Goal: Communication & Community: Answer question/provide support

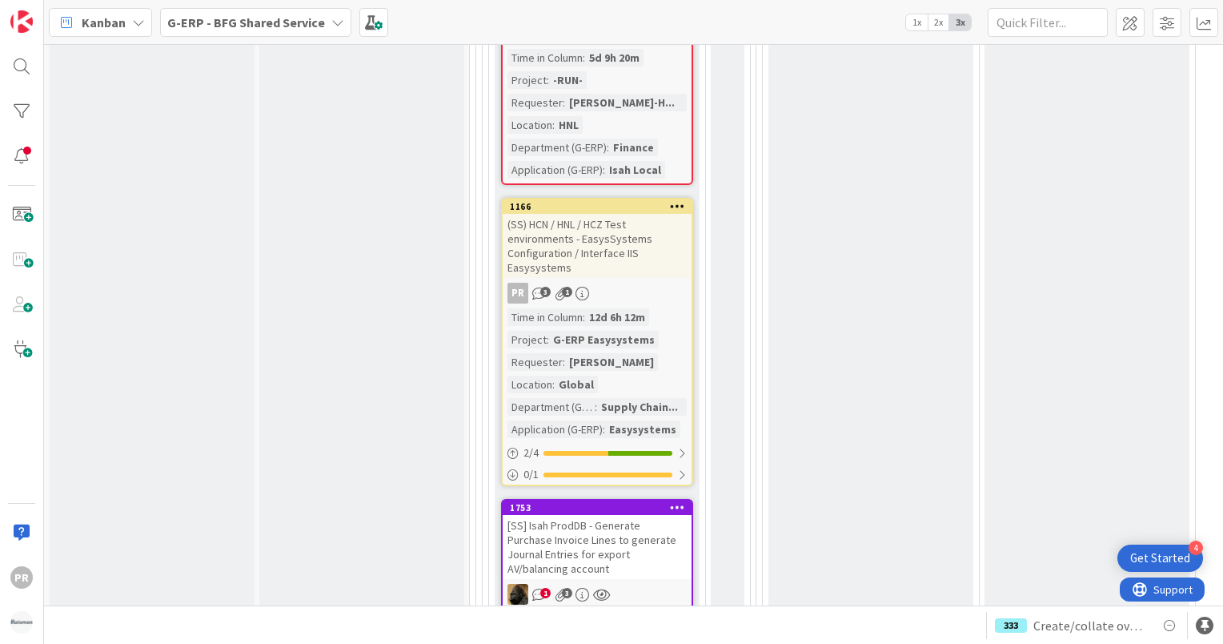
click at [285, 22] on b "G-ERP - BFG Shared Service" at bounding box center [246, 22] width 158 height 16
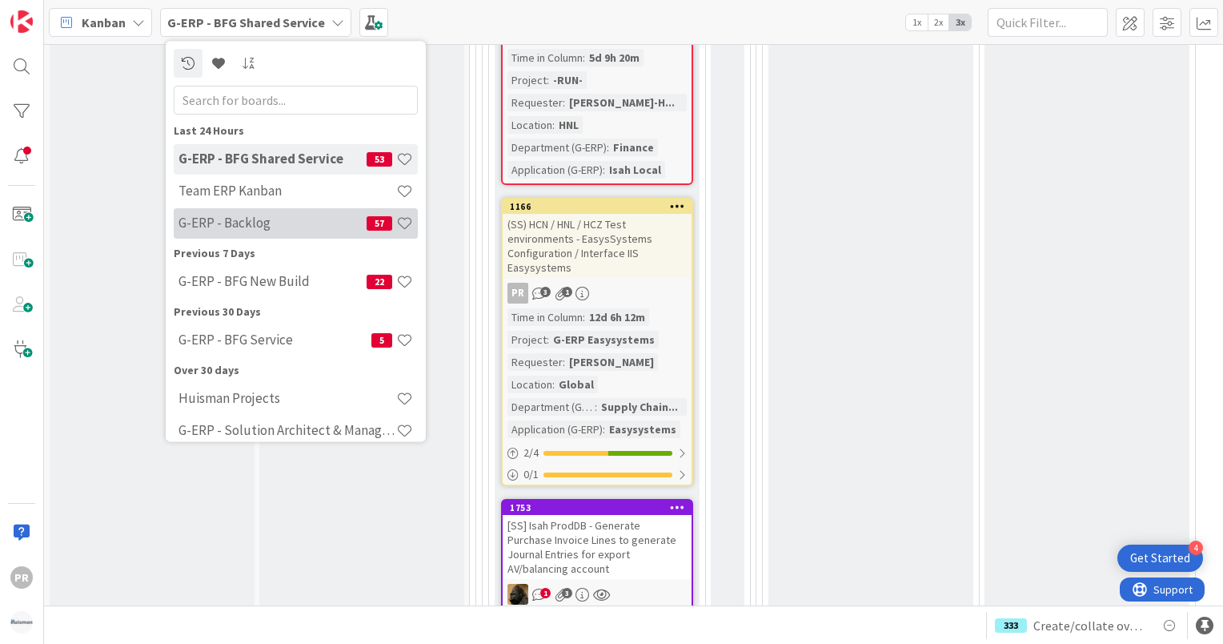
click at [287, 215] on h4 "G-ERP - Backlog" at bounding box center [272, 223] width 188 height 16
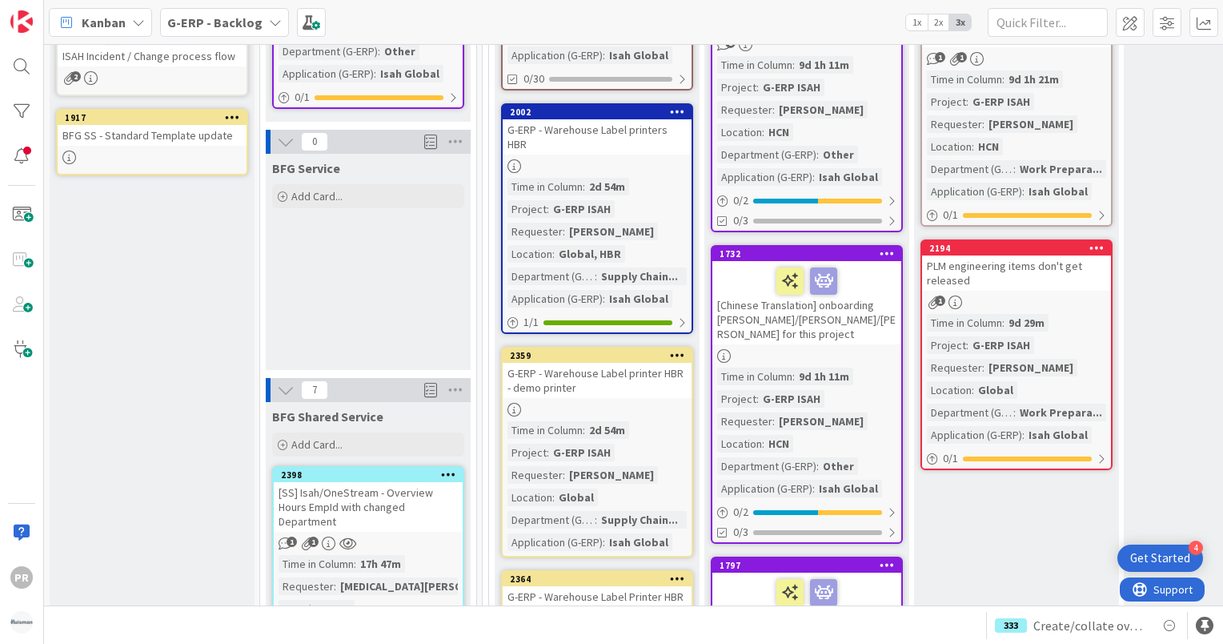
scroll to position [1361, 0]
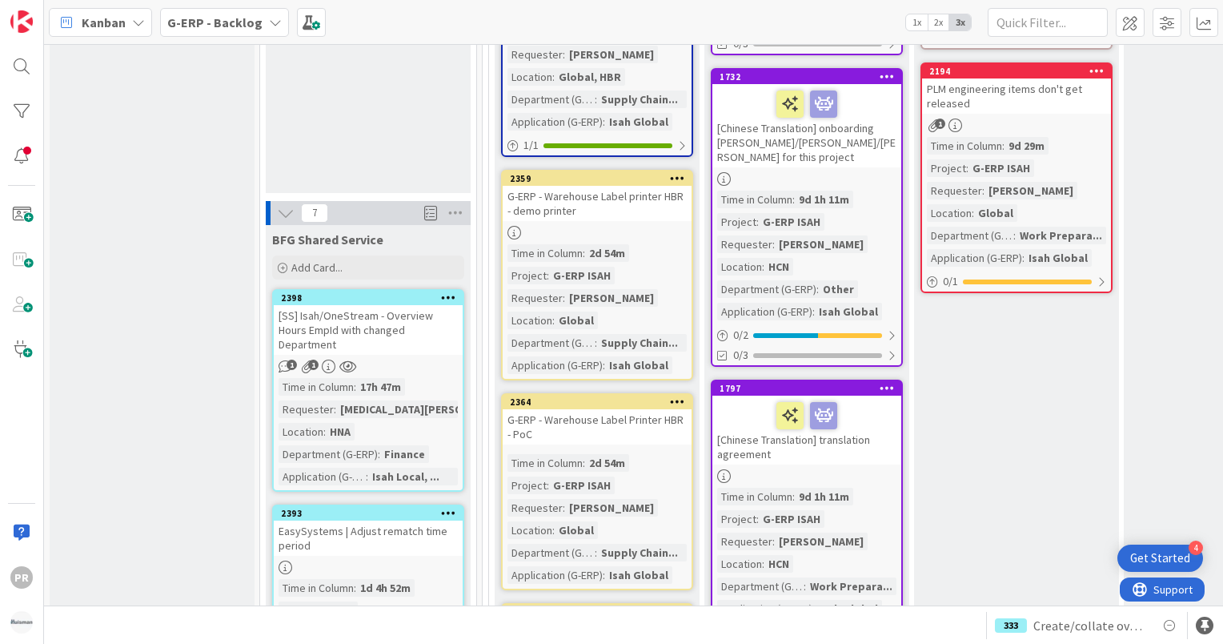
click at [409, 320] on div "[SS] Isah/OneStream - Overview Hours EmpId with changed Department" at bounding box center [368, 330] width 189 height 50
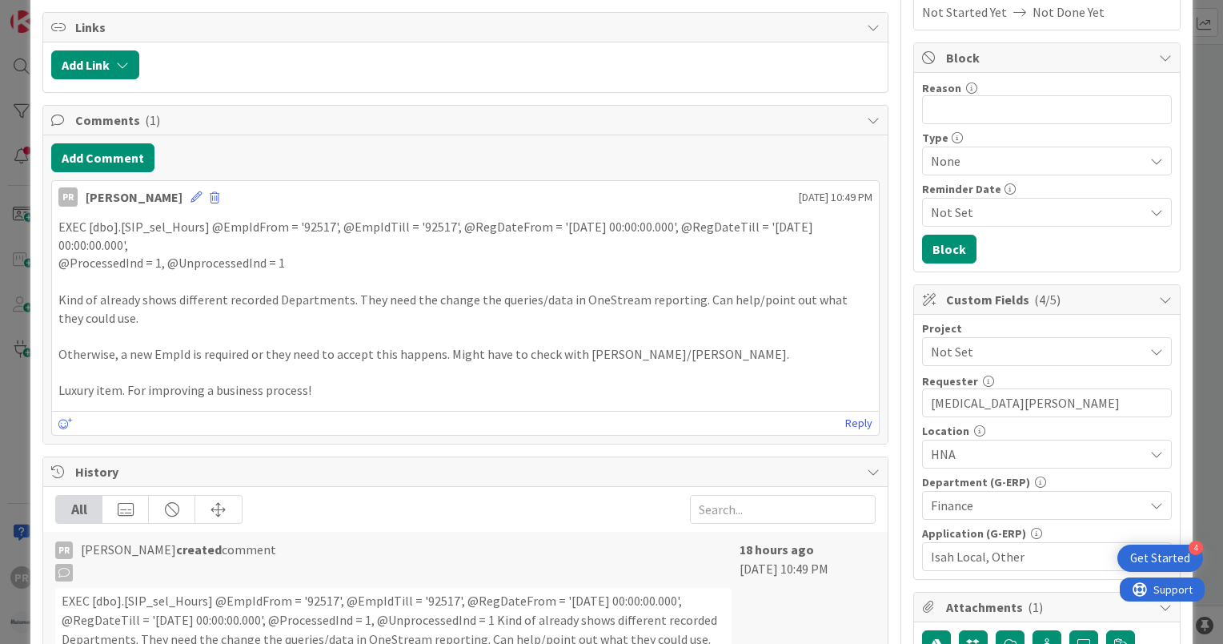
scroll to position [240, 0]
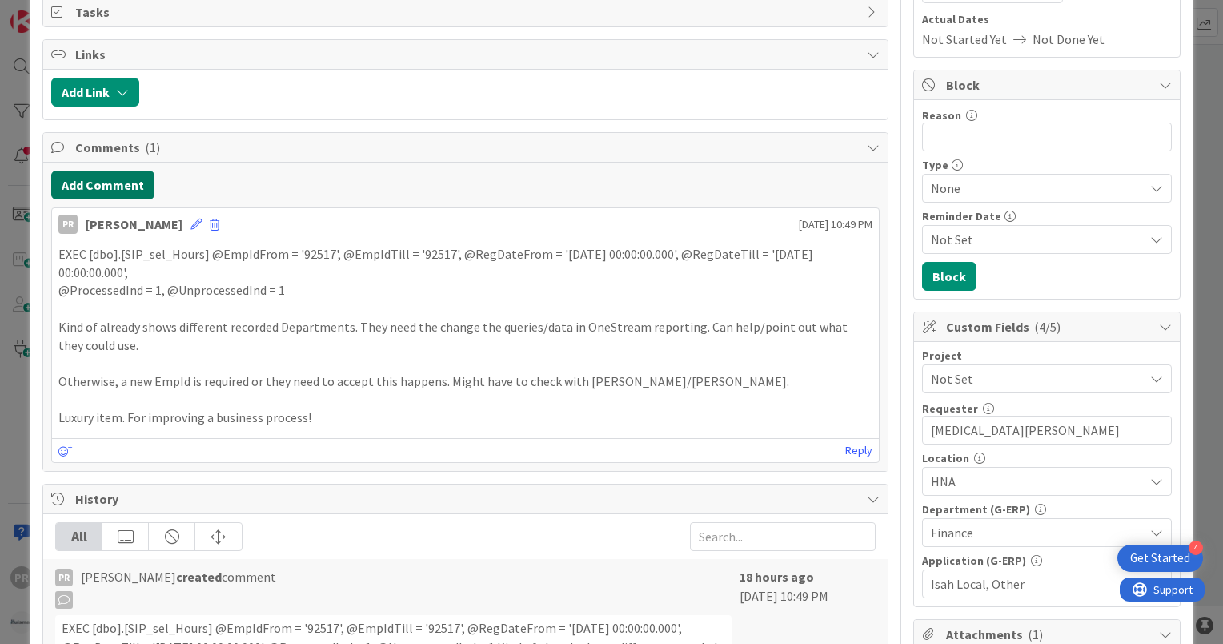
click at [136, 175] on button "Add Comment" at bounding box center [102, 184] width 103 height 29
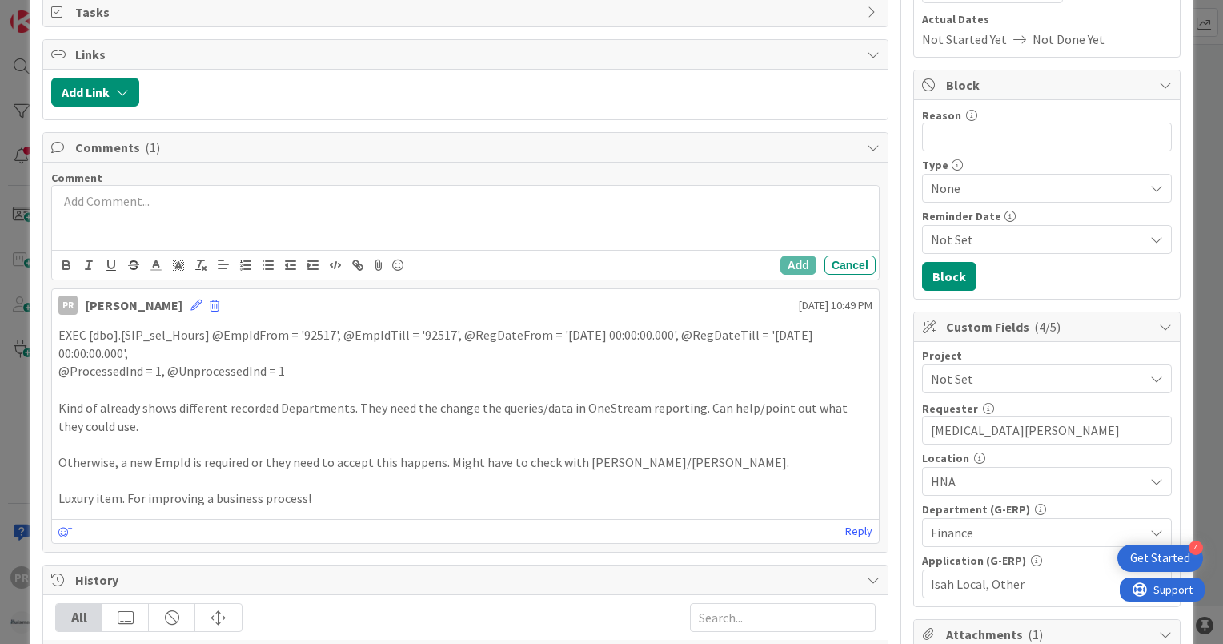
click at [155, 205] on p at bounding box center [465, 201] width 814 height 18
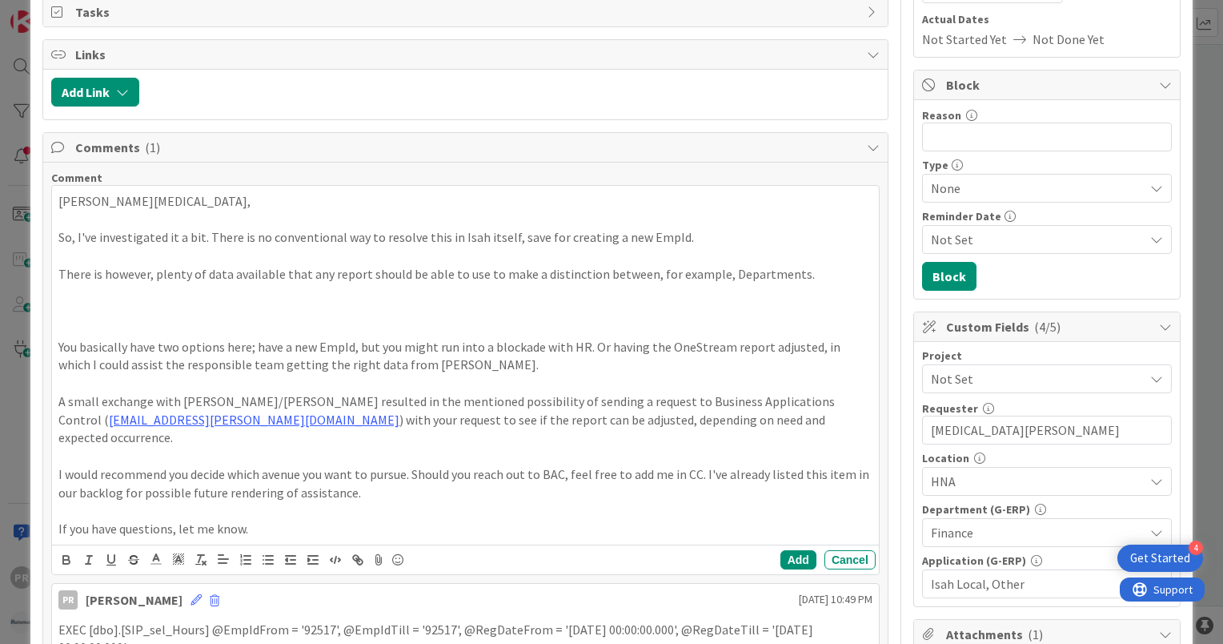
click at [209, 296] on p at bounding box center [465, 292] width 814 height 18
click at [199, 319] on p at bounding box center [465, 328] width 814 height 18
click at [201, 308] on p at bounding box center [465, 310] width 814 height 18
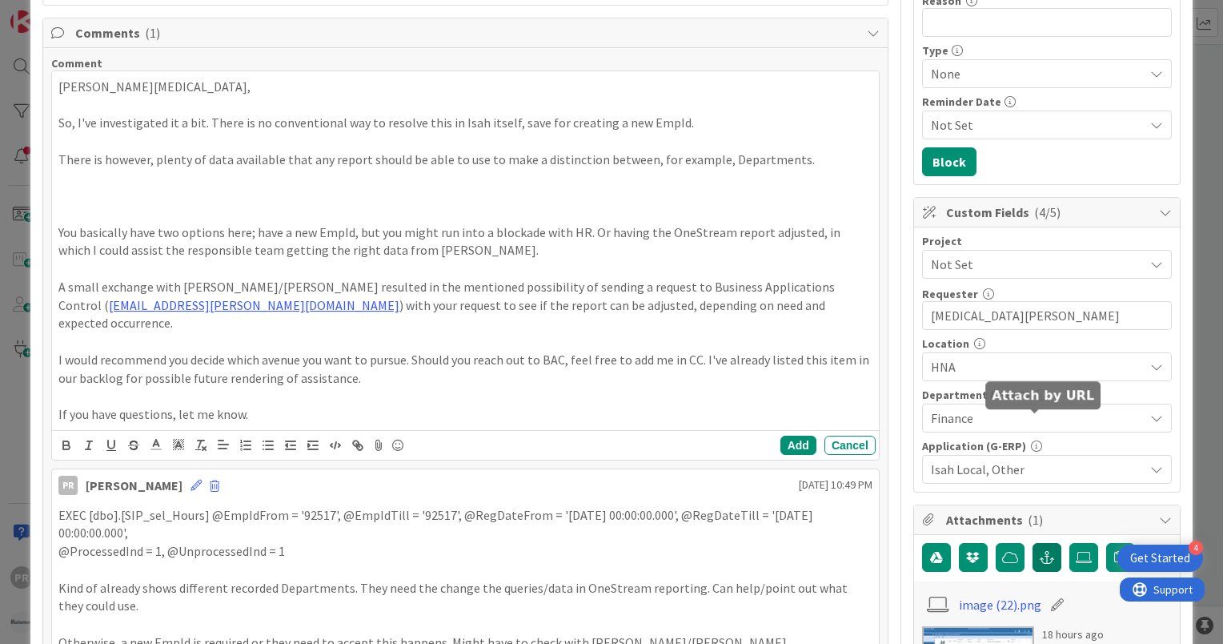
scroll to position [480, 0]
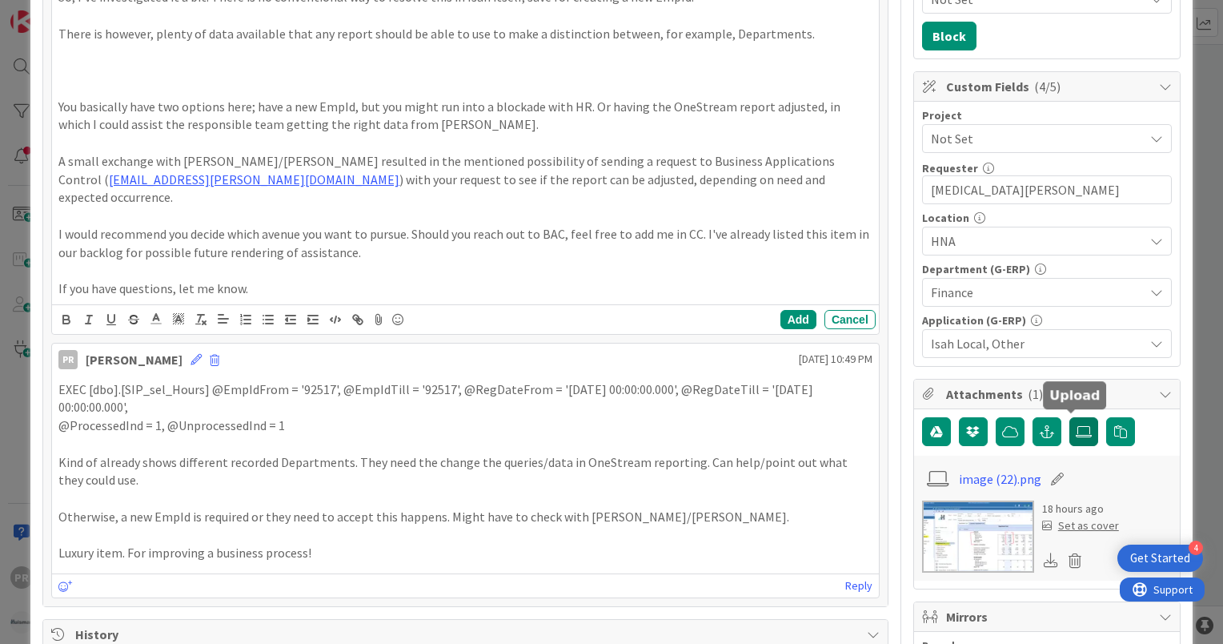
click at [1076, 427] on icon at bounding box center [1084, 431] width 16 height 13
click at [1069, 417] on input "file" at bounding box center [1069, 417] width 0 height 0
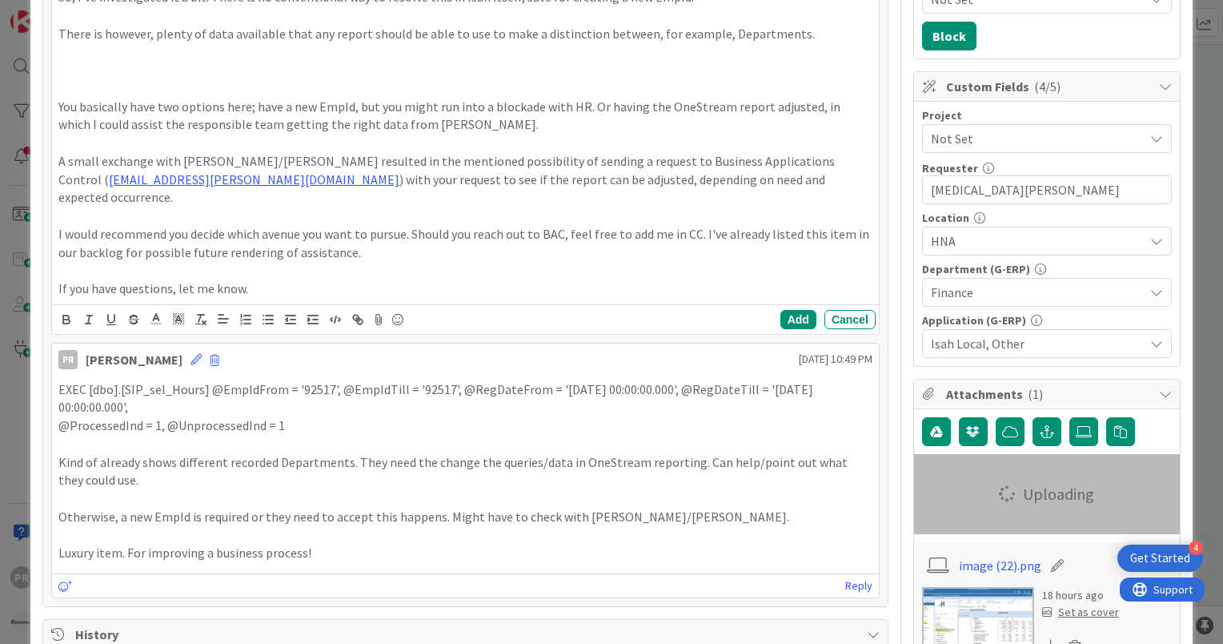
scroll to position [320, 0]
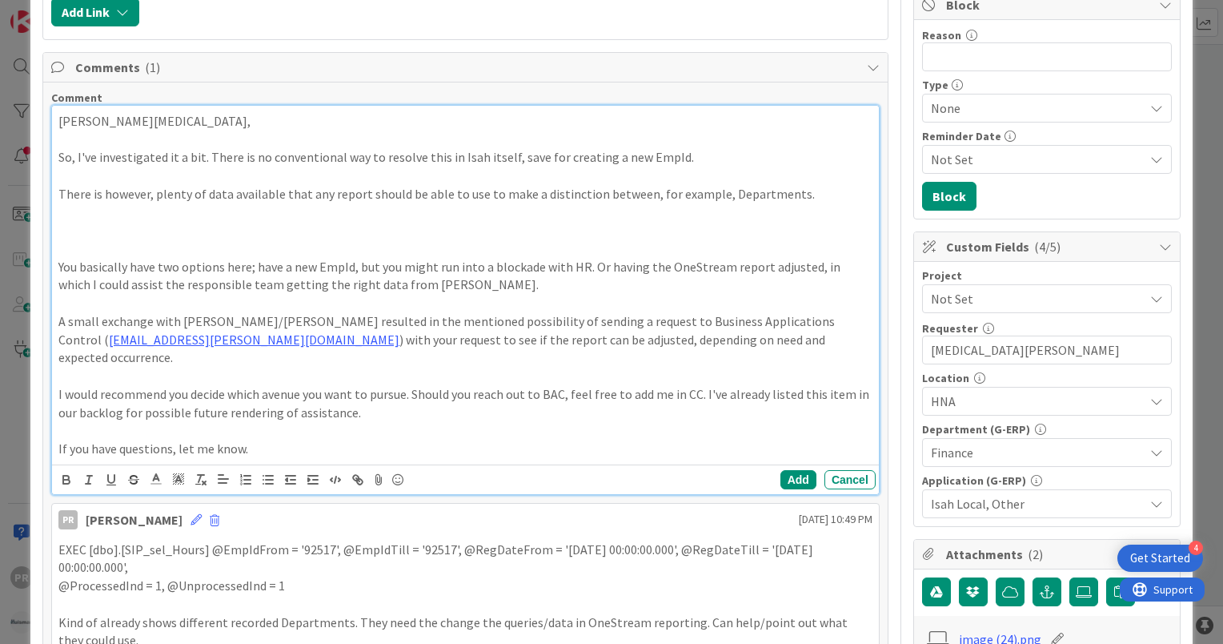
click at [119, 222] on p at bounding box center [465, 230] width 814 height 18
click at [381, 468] on icon at bounding box center [378, 479] width 19 height 22
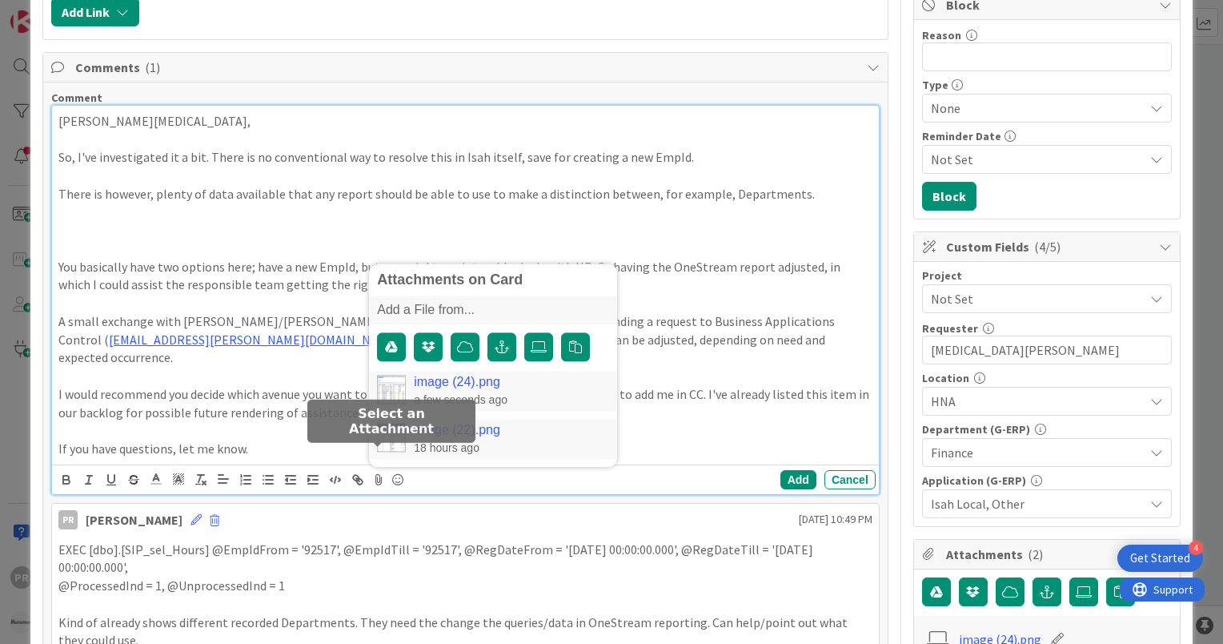
click at [487, 375] on link "image (24).png" at bounding box center [457, 382] width 86 height 14
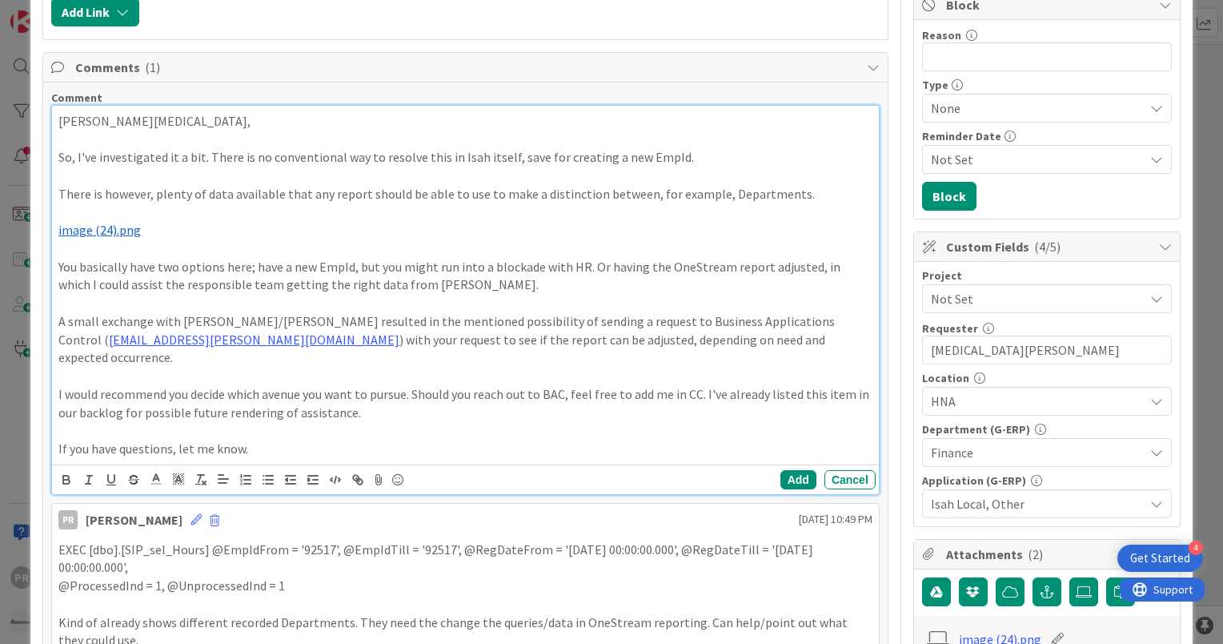
click at [188, 112] on p "[PERSON_NAME][MEDICAL_DATA]," at bounding box center [465, 121] width 814 height 18
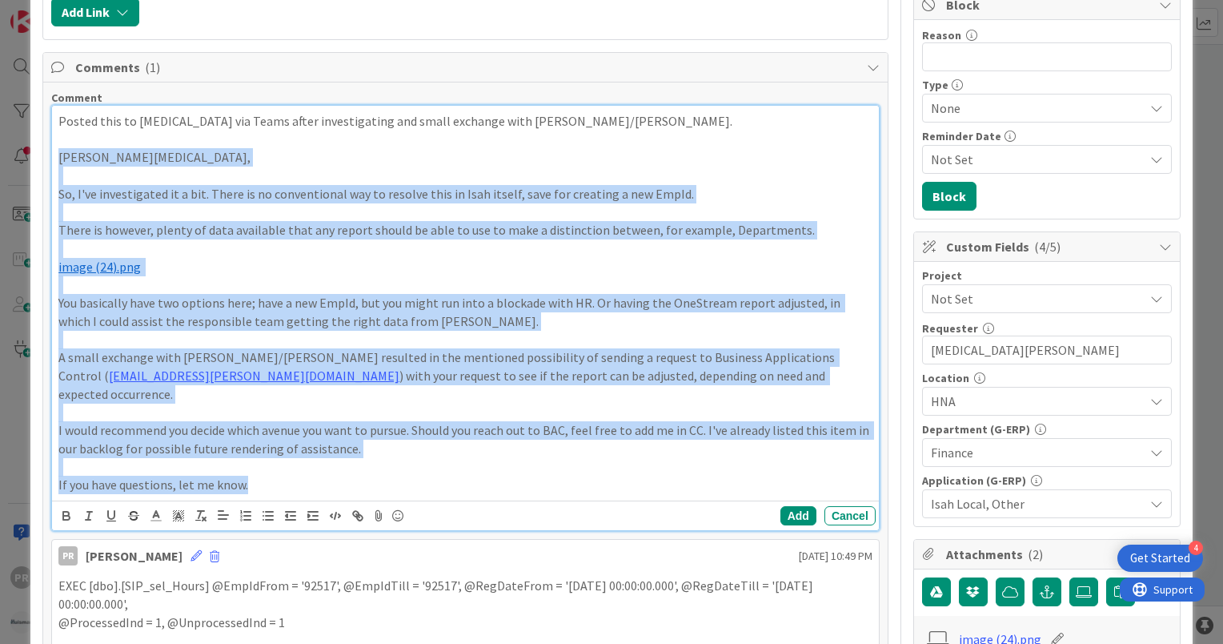
drag, startPoint x: 259, startPoint y: 467, endPoint x: 56, endPoint y: 158, distance: 369.9
click at [56, 158] on div "Posted this to [MEDICAL_DATA] via Teams after investigating and small exchange …" at bounding box center [465, 303] width 827 height 395
click at [94, 508] on icon "button" at bounding box center [89, 515] width 14 height 14
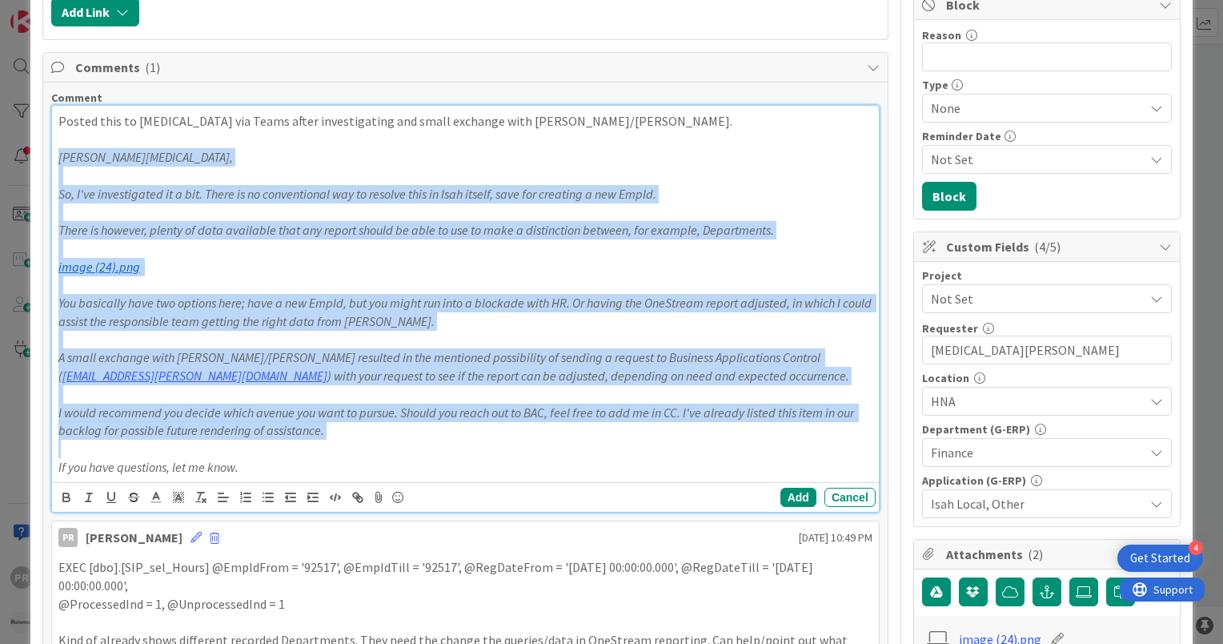
click at [315, 429] on em "I would recommend you decide which avenue you want to pursue. Should you reach …" at bounding box center [457, 421] width 798 height 34
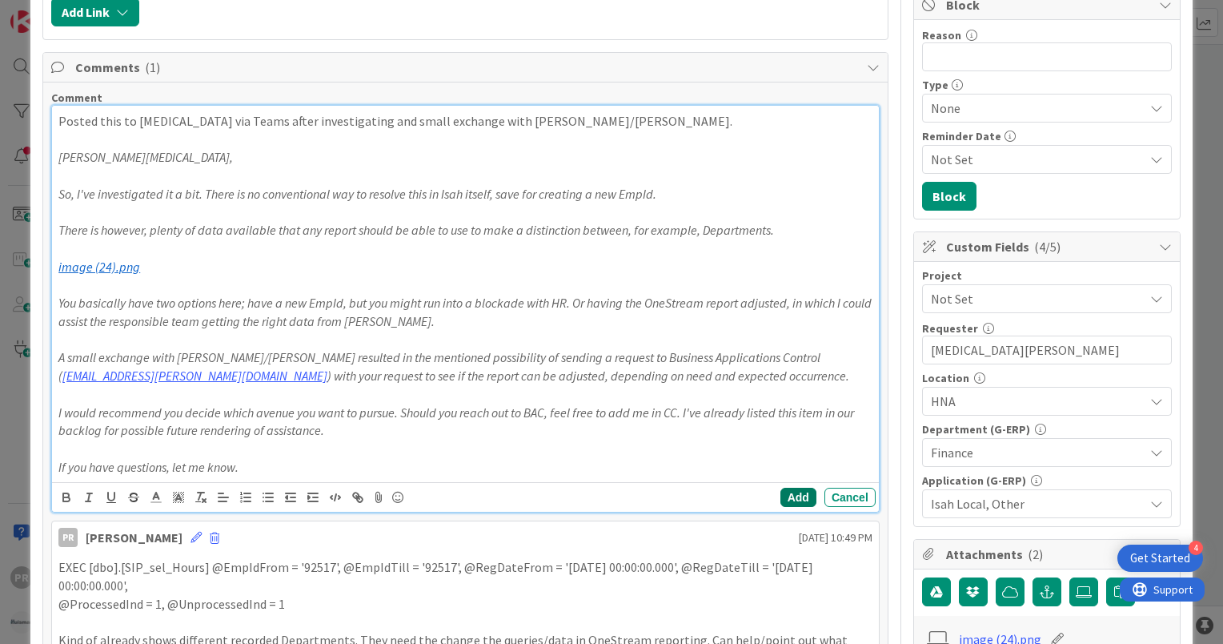
click at [784, 497] on button "Add" at bounding box center [798, 496] width 36 height 19
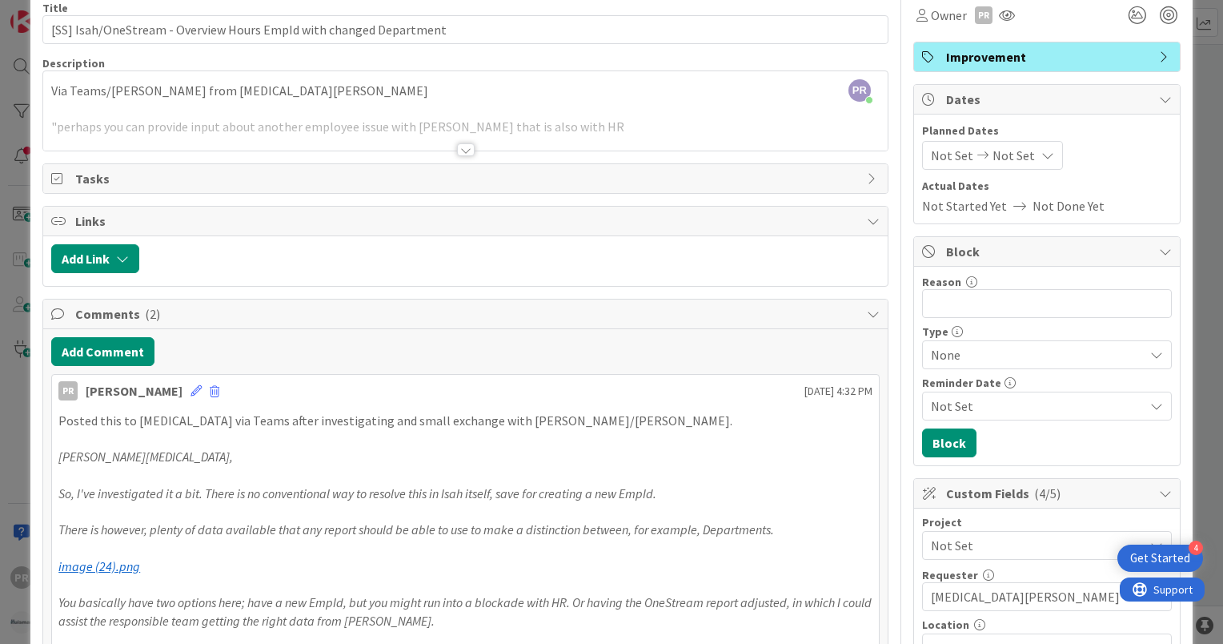
scroll to position [0, 0]
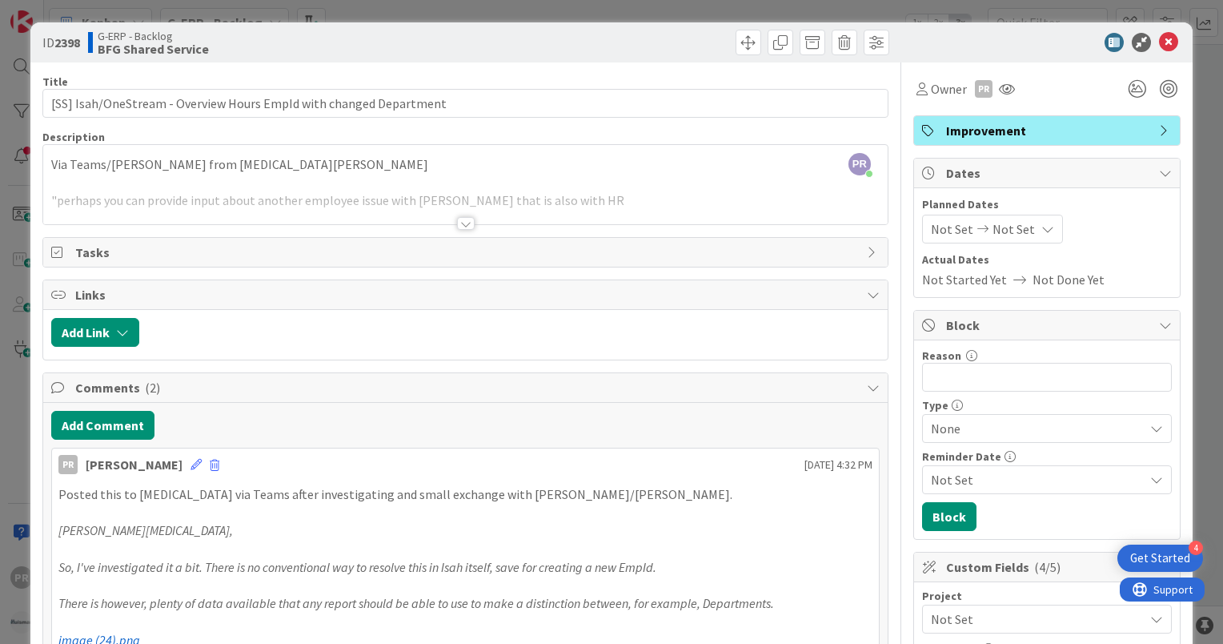
click at [463, 224] on div at bounding box center [466, 223] width 18 height 13
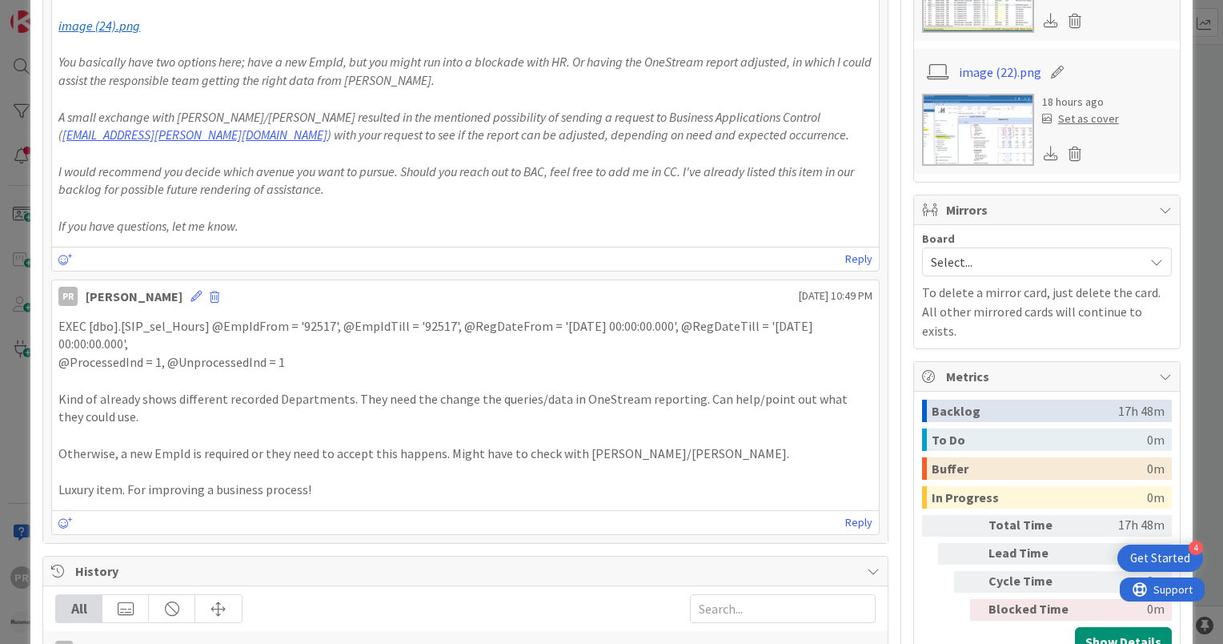
scroll to position [1041, 0]
